Goal: Task Accomplishment & Management: Use online tool/utility

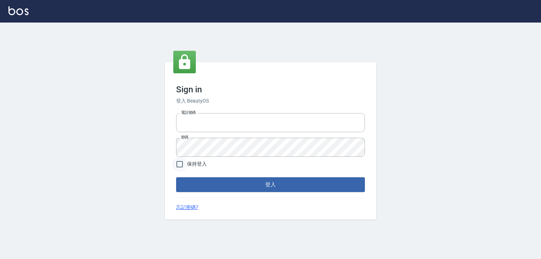
type input "0933152029"
click at [180, 167] on input "保持登入" at bounding box center [179, 164] width 15 height 15
checkbox input "true"
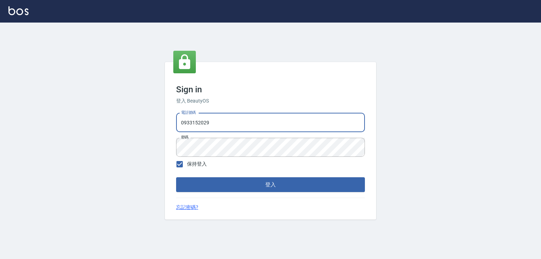
drag, startPoint x: 210, startPoint y: 124, endPoint x: 161, endPoint y: 122, distance: 49.7
click at [161, 122] on div "Sign in 登入 BeautyOS 電話號碼 0933152029 電話號碼 密碼 密碼 保持登入 登入 忘記密碼?" at bounding box center [270, 141] width 541 height 237
type input "5260381"
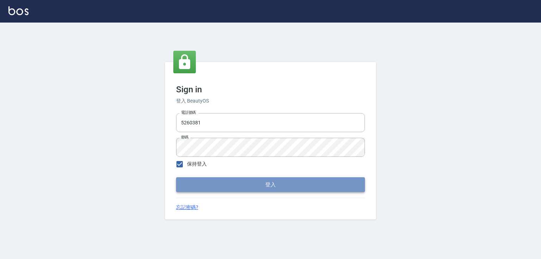
click at [208, 186] on button "登入" at bounding box center [270, 184] width 189 height 15
